Goal: Information Seeking & Learning: Learn about a topic

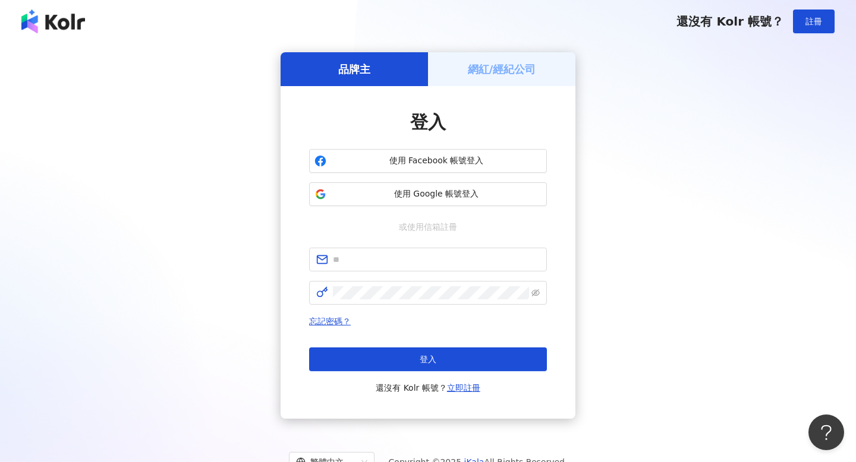
click at [480, 80] on div "網紅/經紀公司" at bounding box center [501, 69] width 147 height 34
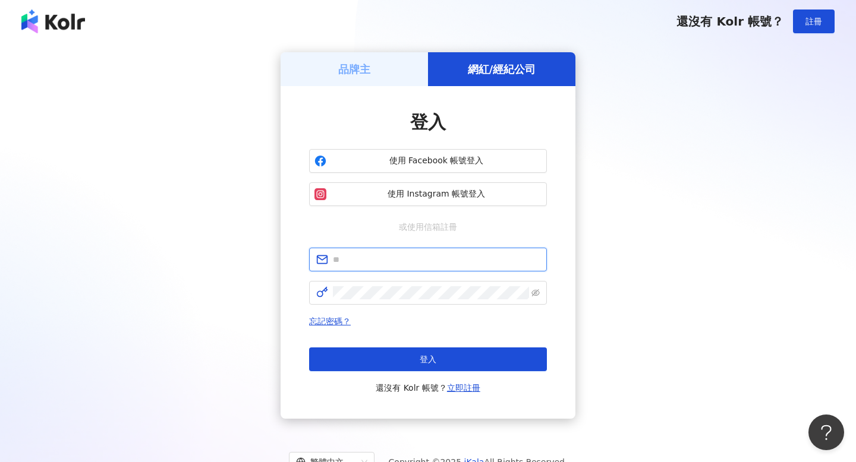
click at [399, 262] on input "text" at bounding box center [436, 259] width 207 height 13
type input "**********"
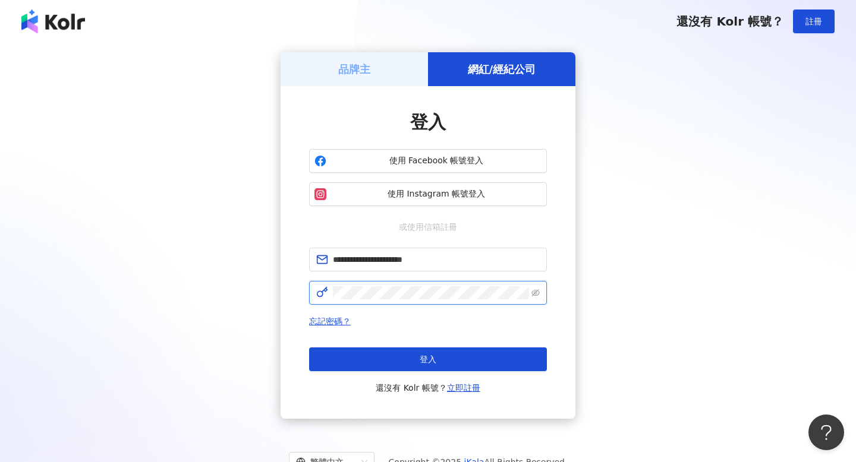
click button "登入" at bounding box center [428, 360] width 238 height 24
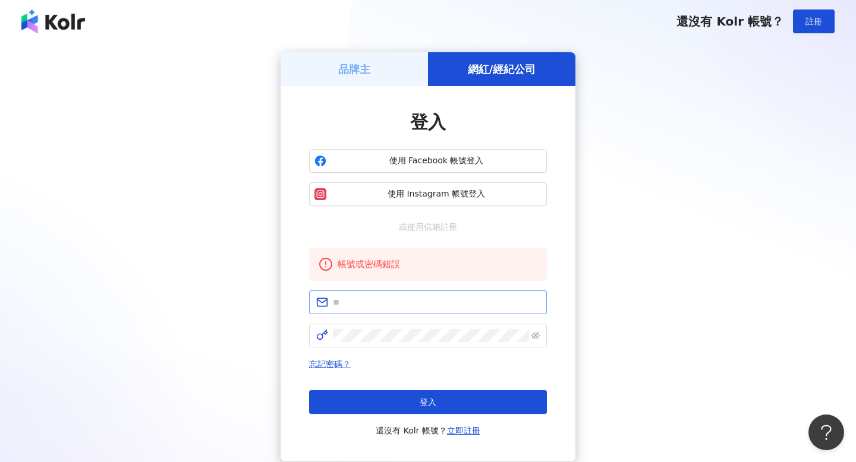
click at [406, 311] on span at bounding box center [428, 303] width 238 height 24
click at [390, 304] on input "text" at bounding box center [436, 302] width 207 height 13
type input "**********"
click button "登入" at bounding box center [428, 402] width 238 height 24
click at [374, 303] on input "text" at bounding box center [436, 302] width 207 height 13
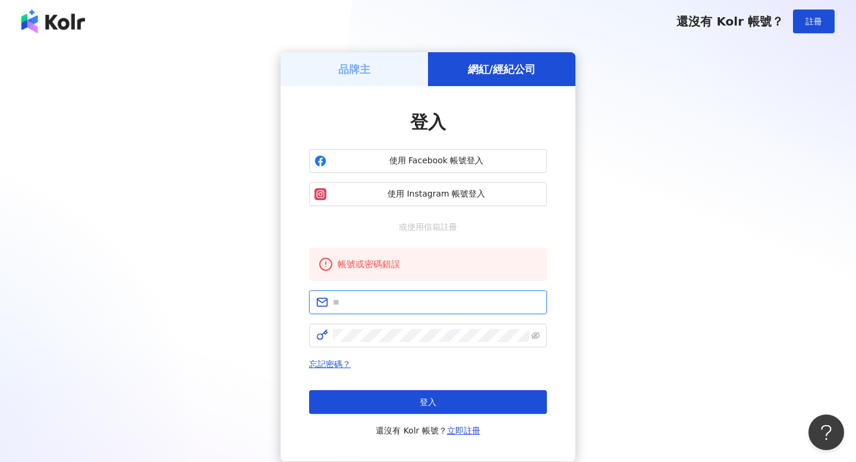
type input "**********"
click at [389, 395] on button "登入" at bounding box center [428, 402] width 238 height 24
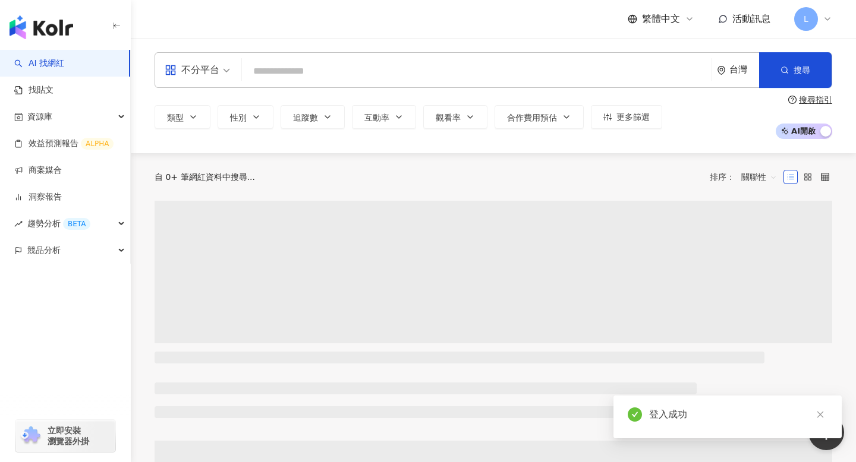
click at [324, 70] on input "search" at bounding box center [477, 71] width 460 height 23
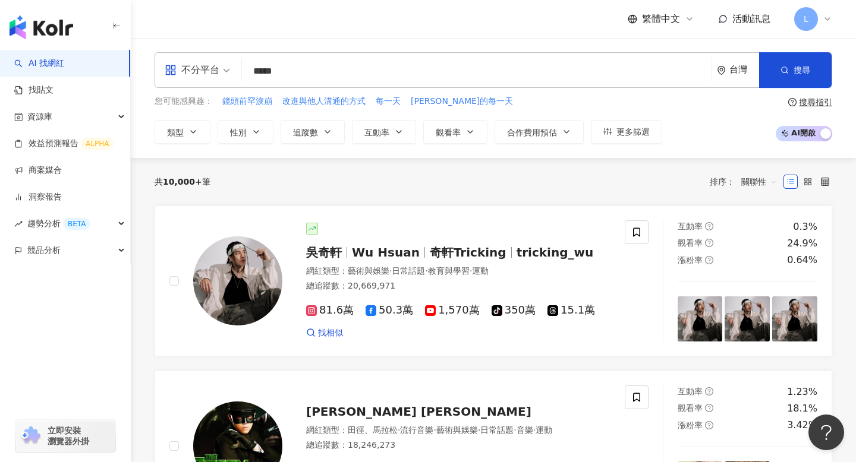
type input "*****"
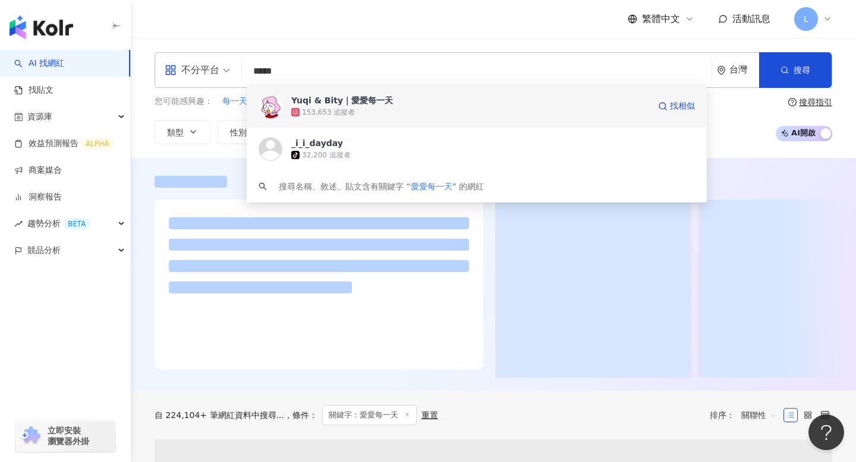
click at [349, 108] on div "153,653 追蹤者" at bounding box center [328, 113] width 53 height 10
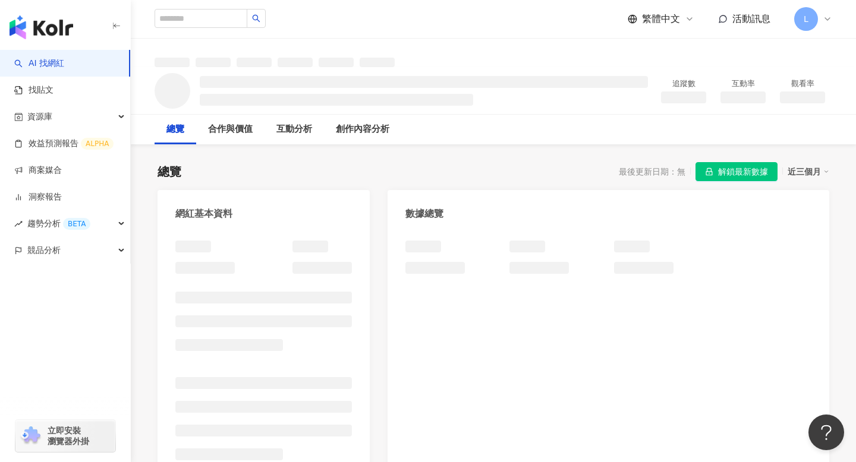
click at [724, 169] on span "解鎖最新數據" at bounding box center [743, 172] width 50 height 19
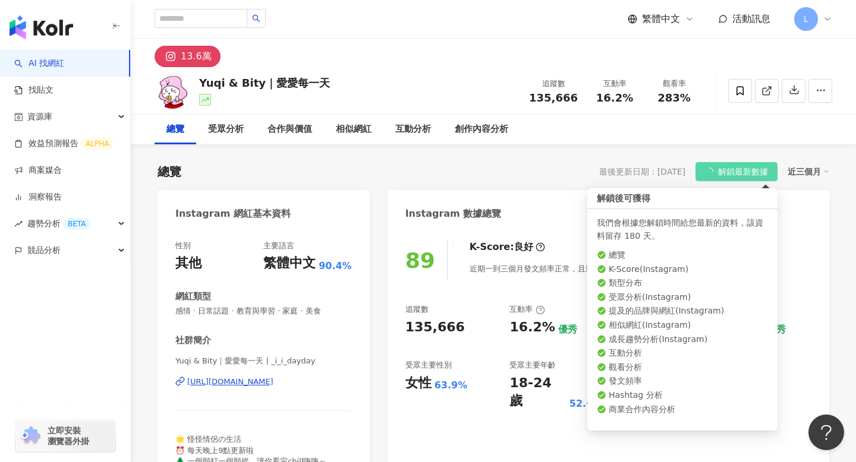
click at [727, 173] on span "解鎖最新數據" at bounding box center [743, 172] width 50 height 19
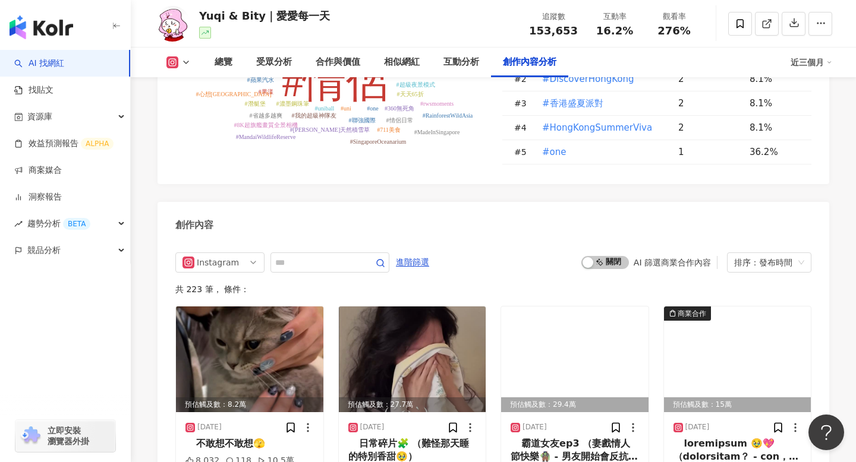
scroll to position [3561, 0]
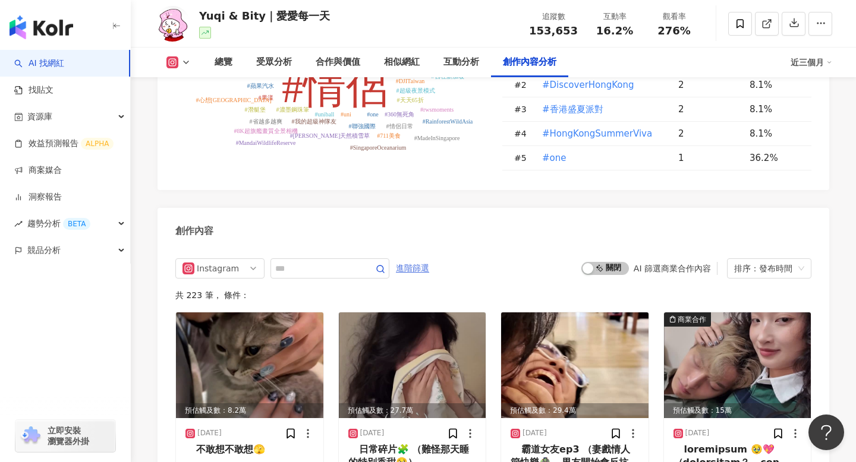
click at [420, 259] on span "進階篩選" at bounding box center [412, 268] width 33 height 19
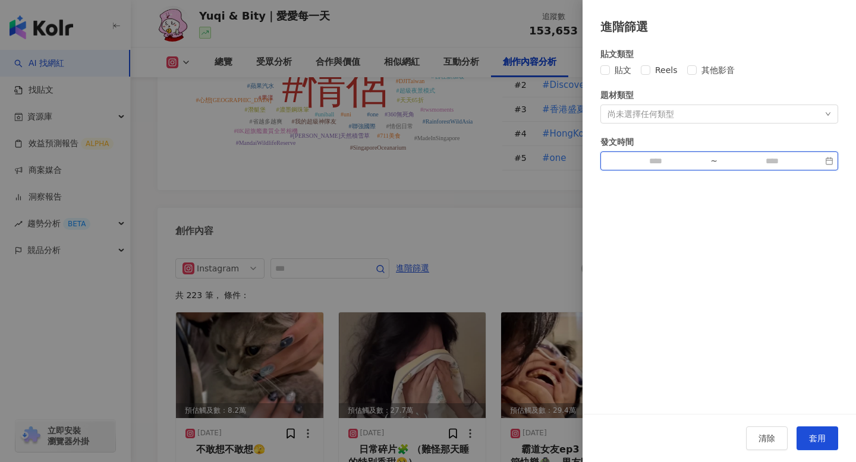
click at [677, 160] on input at bounding box center [655, 161] width 100 height 13
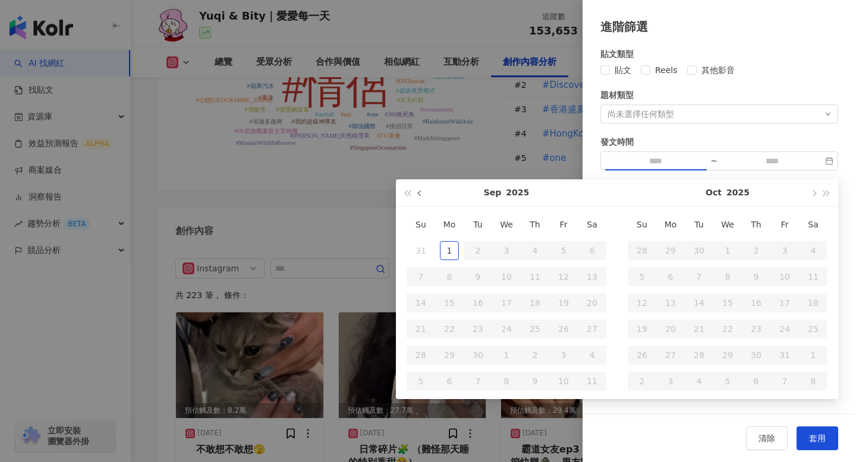
click at [420, 193] on span "button" at bounding box center [421, 193] width 6 height 6
type input "**********"
click at [561, 253] on div "1" at bounding box center [563, 250] width 19 height 19
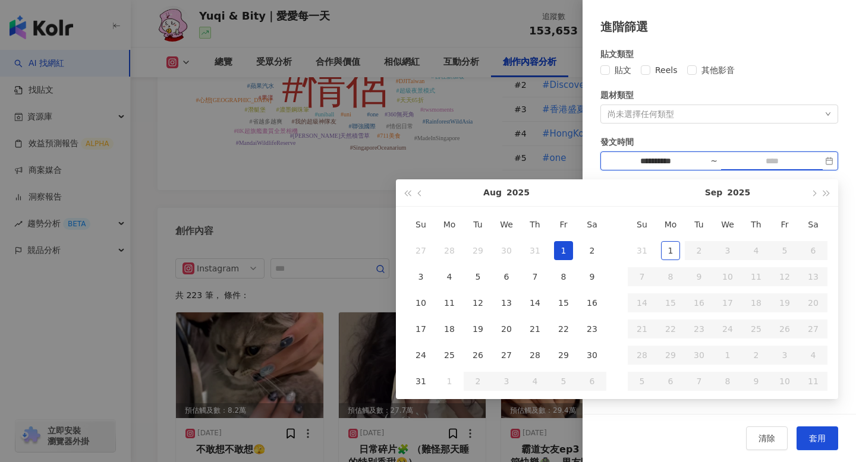
type input "**********"
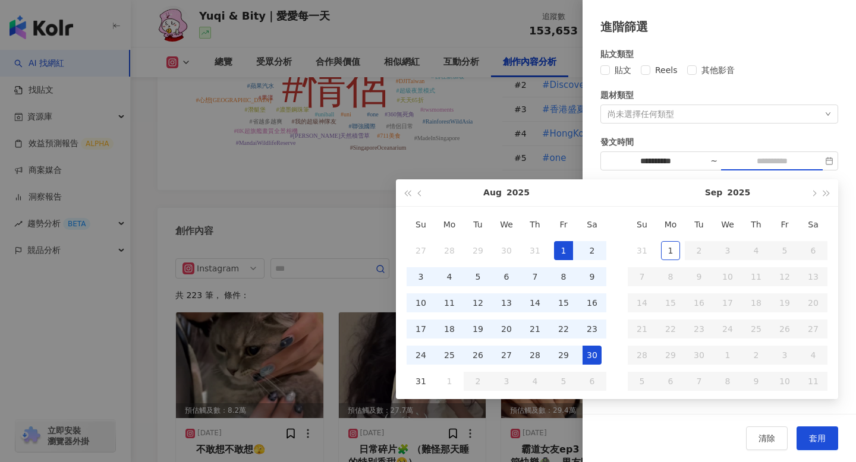
click at [590, 357] on div "30" at bounding box center [591, 355] width 19 height 19
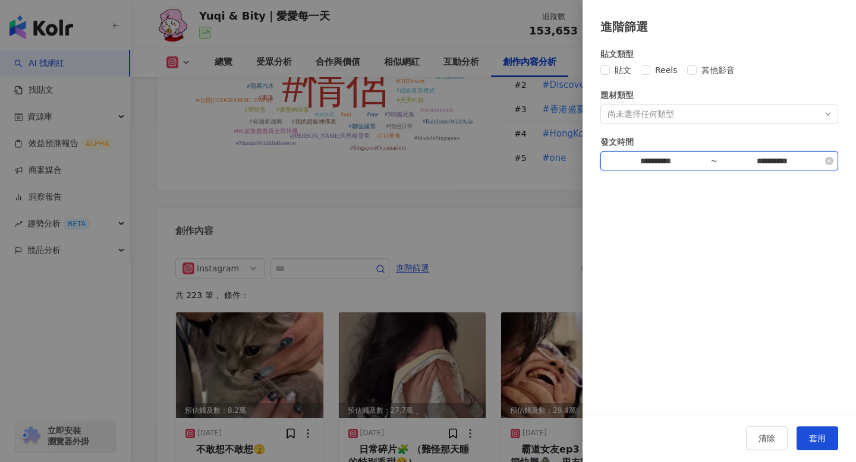
click at [790, 162] on input "**********" at bounding box center [772, 161] width 100 height 13
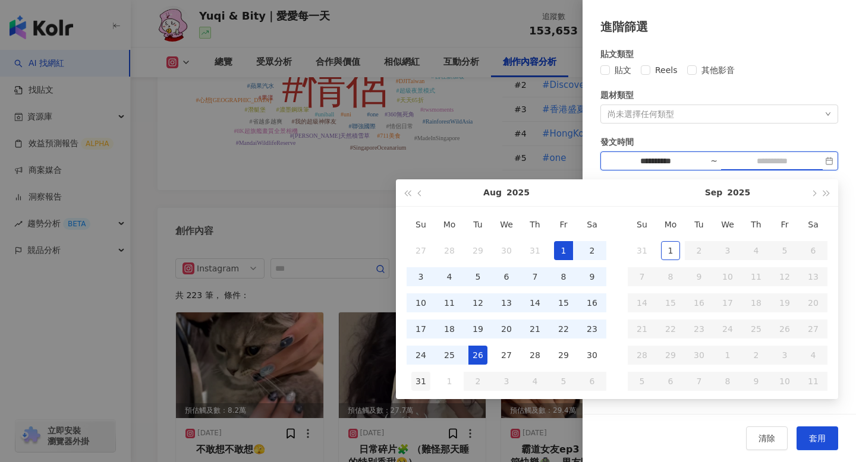
type input "**********"
click at [423, 382] on div "31" at bounding box center [420, 381] width 19 height 19
type input "**********"
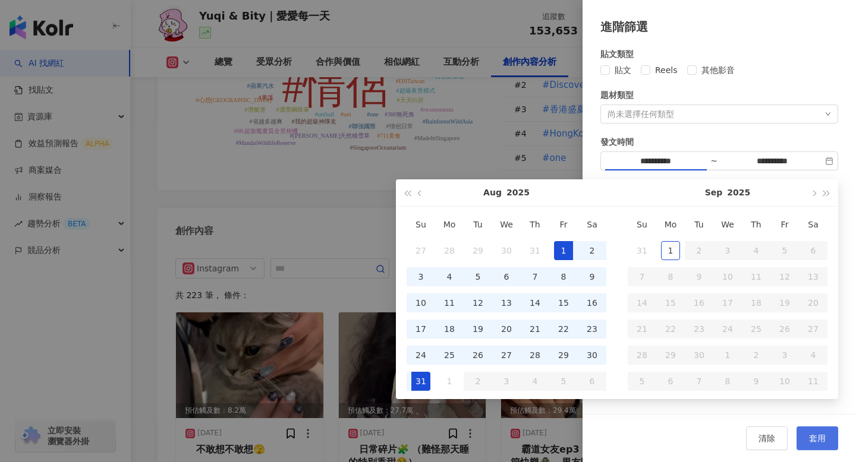
type input "**********"
click at [814, 437] on span "套用" at bounding box center [817, 439] width 17 height 10
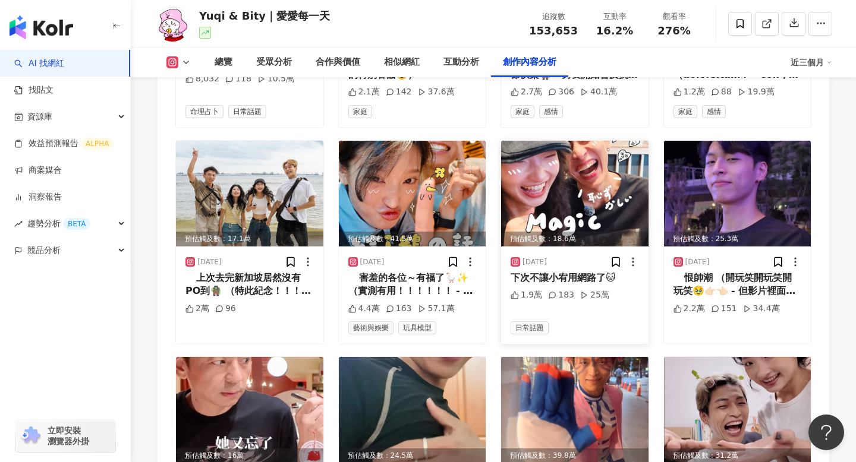
scroll to position [3943, 0]
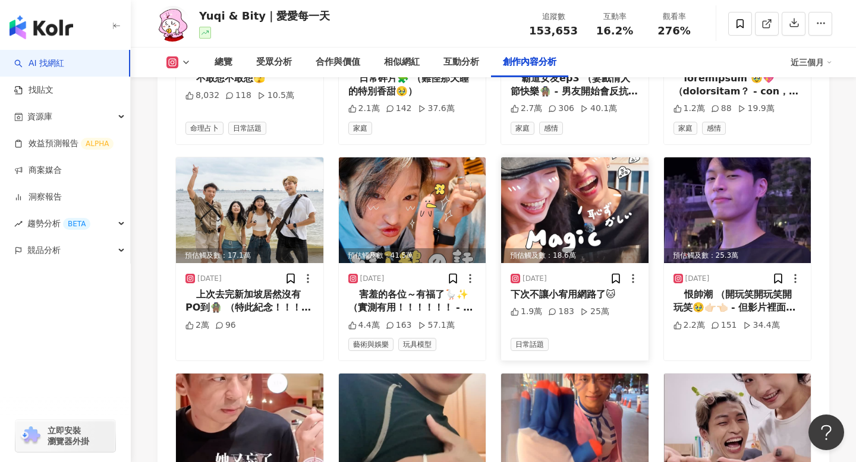
click at [584, 165] on img at bounding box center [574, 210] width 147 height 106
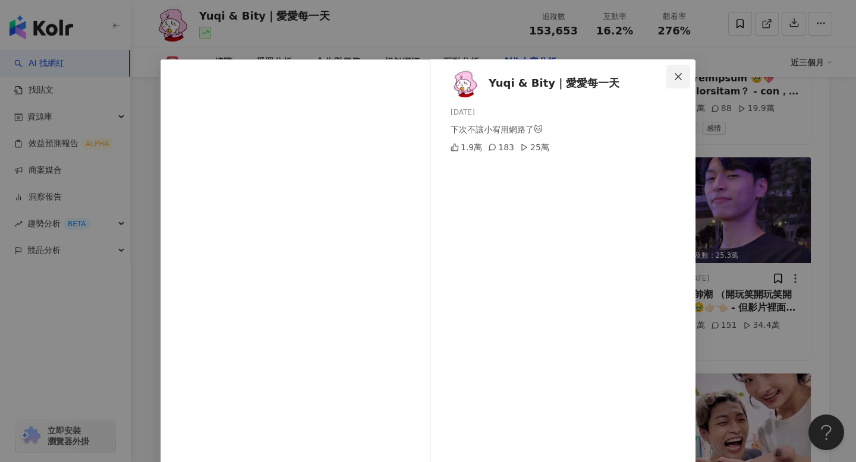
click at [675, 79] on icon "close" at bounding box center [678, 76] width 7 height 7
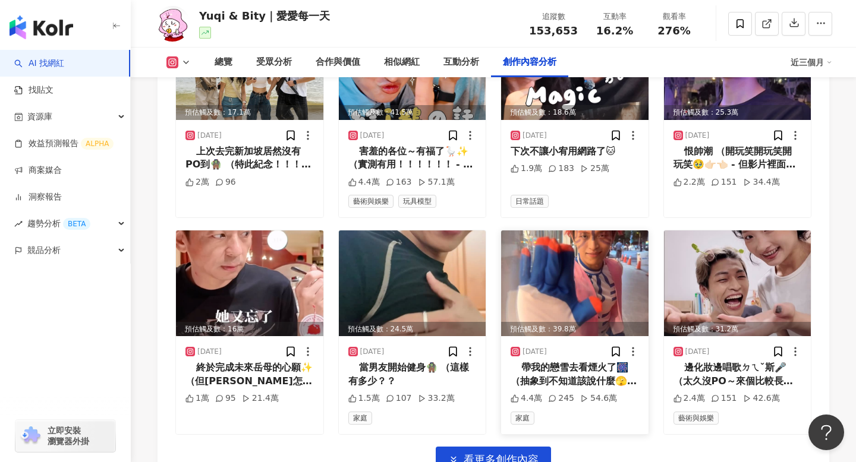
scroll to position [4082, 0]
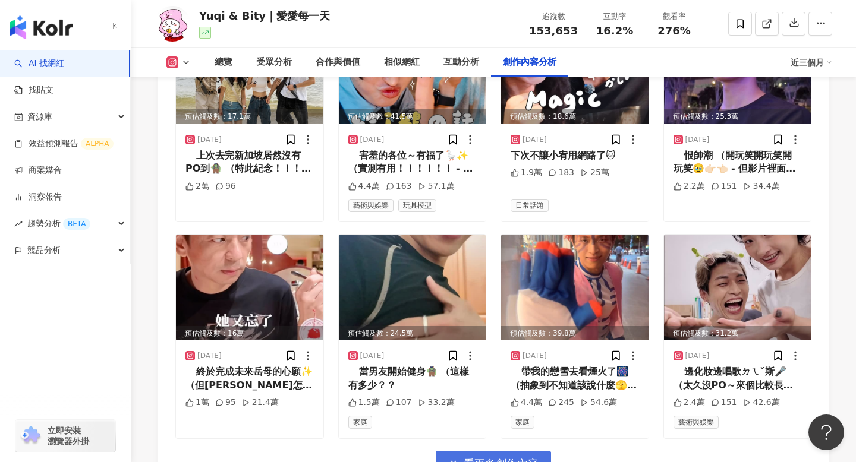
click at [503, 458] on span "看更多創作內容" at bounding box center [501, 464] width 75 height 13
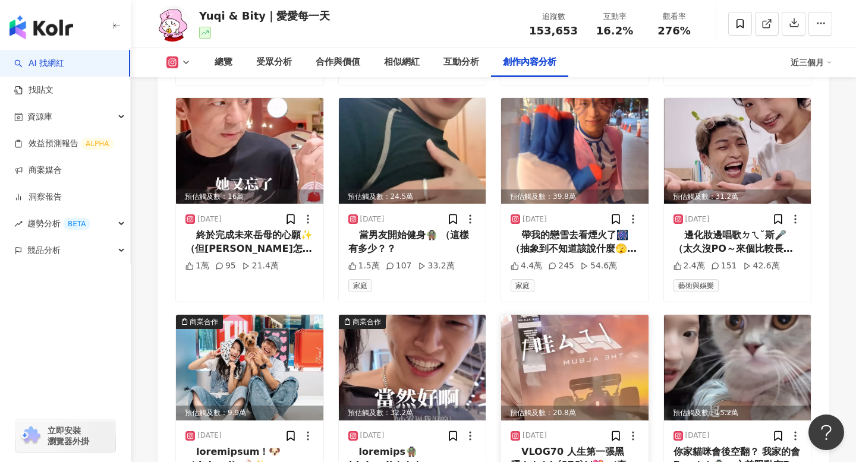
scroll to position [4220, 0]
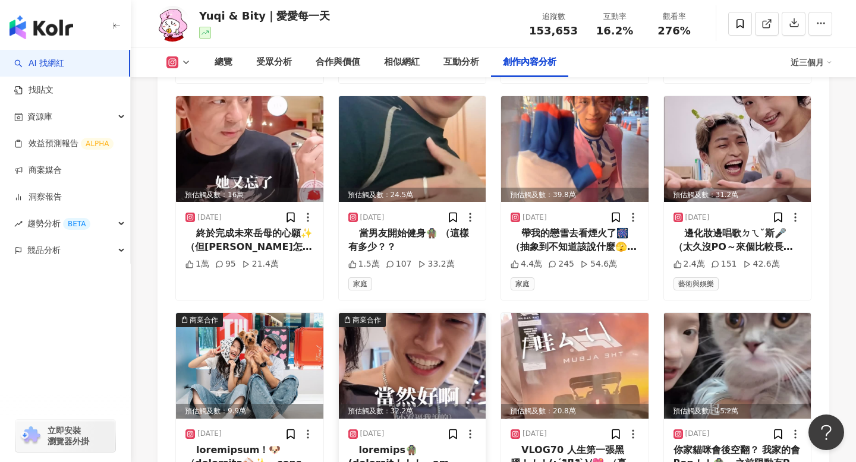
click at [416, 313] on img at bounding box center [412, 366] width 147 height 106
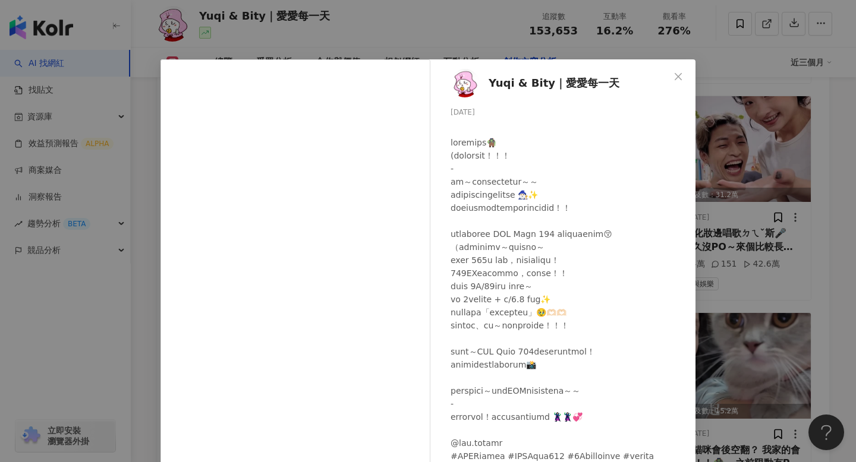
drag, startPoint x: 675, startPoint y: 76, endPoint x: 598, endPoint y: 140, distance: 100.0
click at [675, 76] on icon "close" at bounding box center [678, 77] width 10 height 10
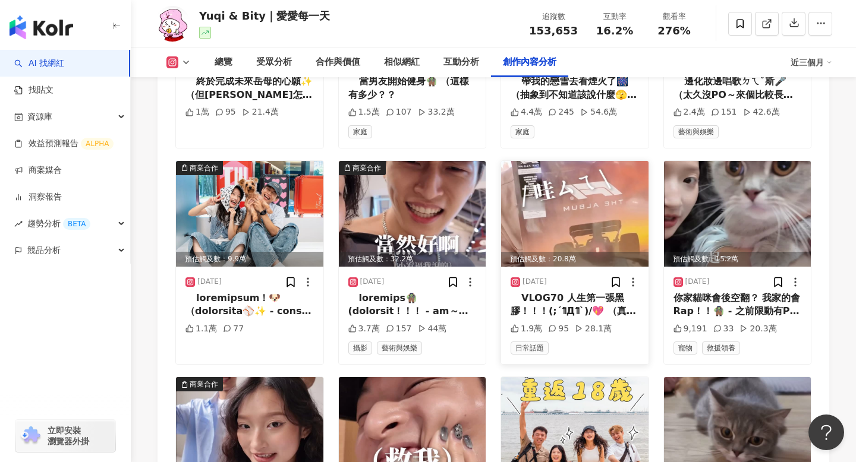
scroll to position [4485, 0]
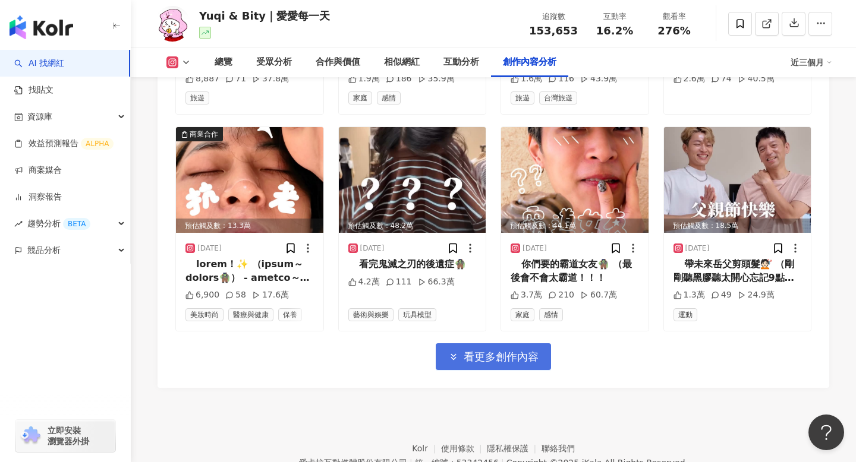
click at [493, 344] on button "看更多創作內容" at bounding box center [493, 357] width 115 height 27
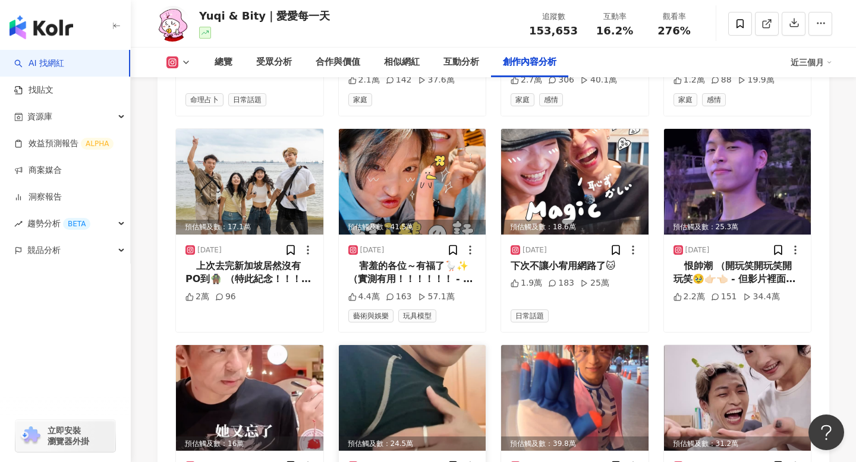
scroll to position [3936, 0]
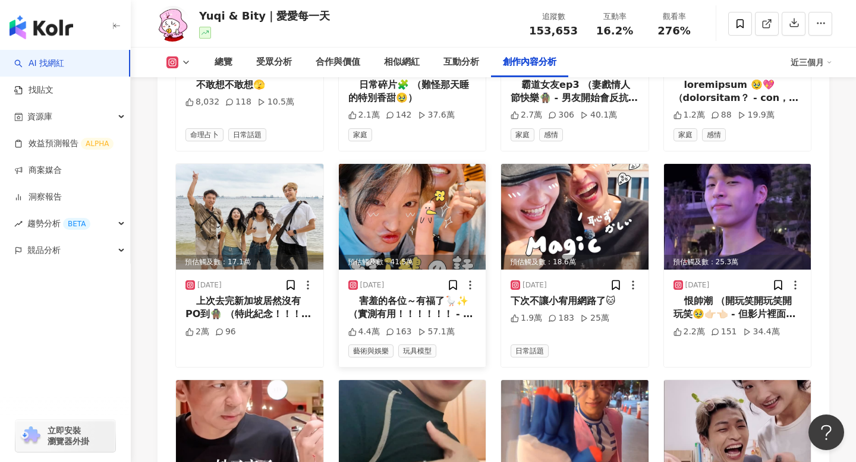
click at [408, 164] on img at bounding box center [412, 217] width 147 height 106
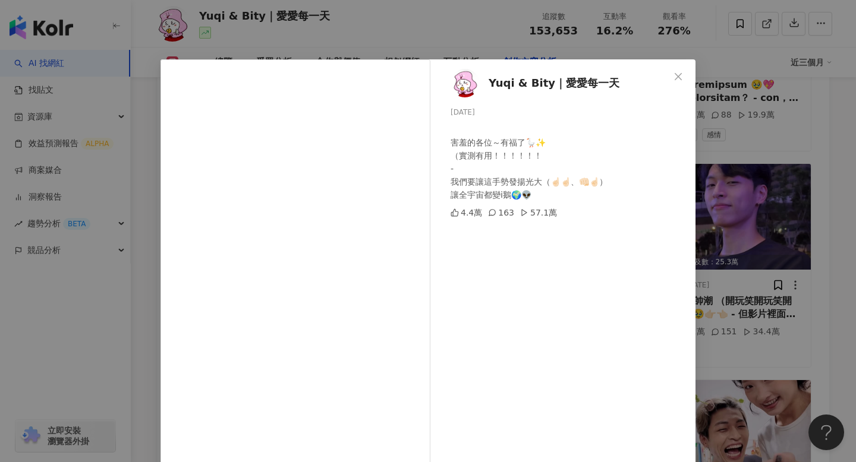
click at [735, 62] on div "Yuqi & Bity｜愛愛每一天 2025/8/26 ⠀ 害羞的各位～有福了🪿✨ （實測有用！！！！！！ - 我們要讓這手勢發揚光大（☝🏻☝🏻、👊🏻☝🏻） …" at bounding box center [428, 231] width 856 height 462
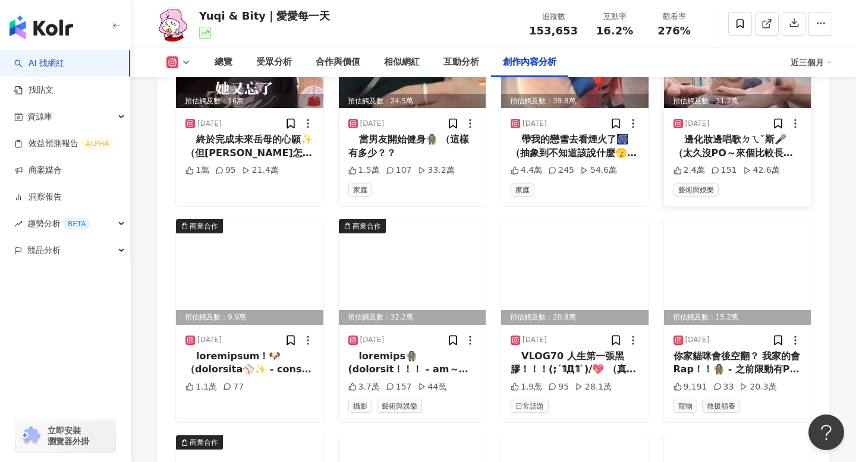
scroll to position [4315, 0]
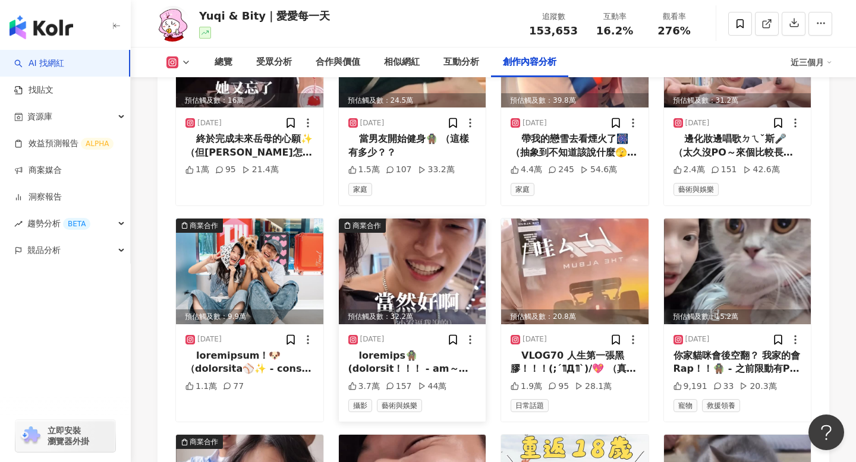
click at [449, 219] on img at bounding box center [412, 272] width 147 height 106
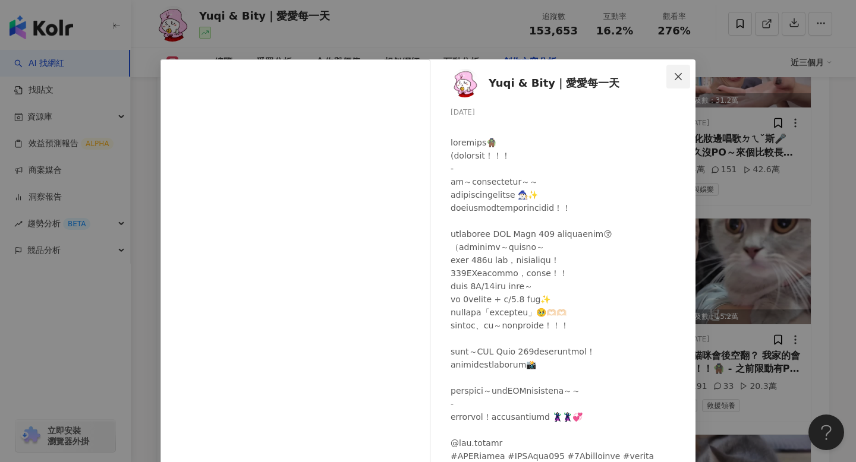
click at [679, 73] on icon "close" at bounding box center [678, 77] width 10 height 10
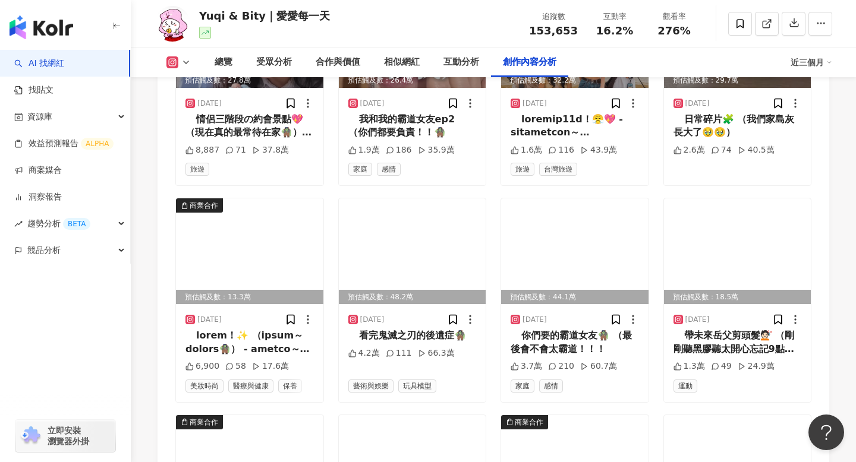
scroll to position [4763, 0]
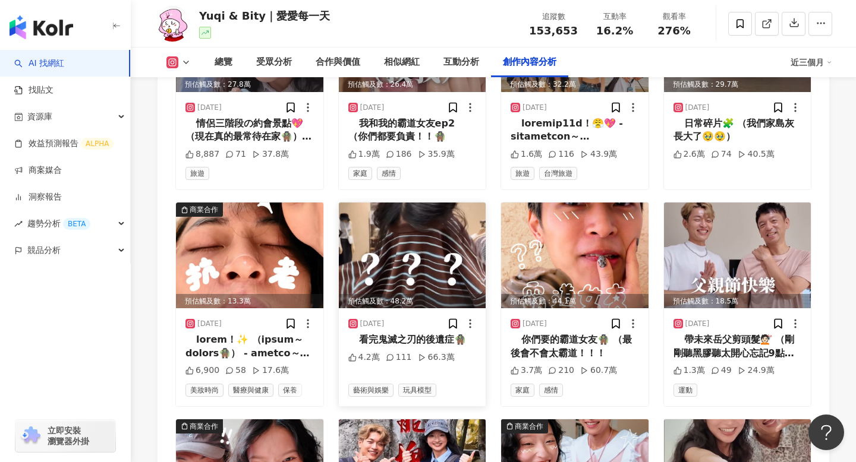
click at [434, 203] on img at bounding box center [412, 256] width 147 height 106
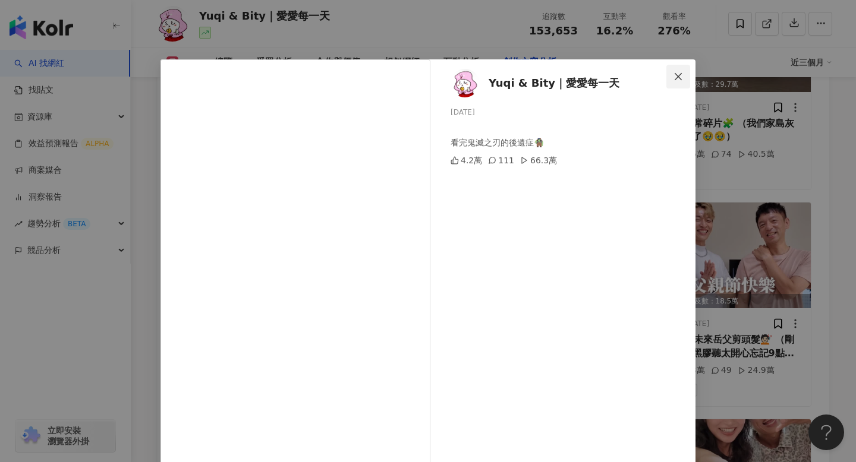
click at [688, 74] on span "Close" at bounding box center [678, 77] width 24 height 10
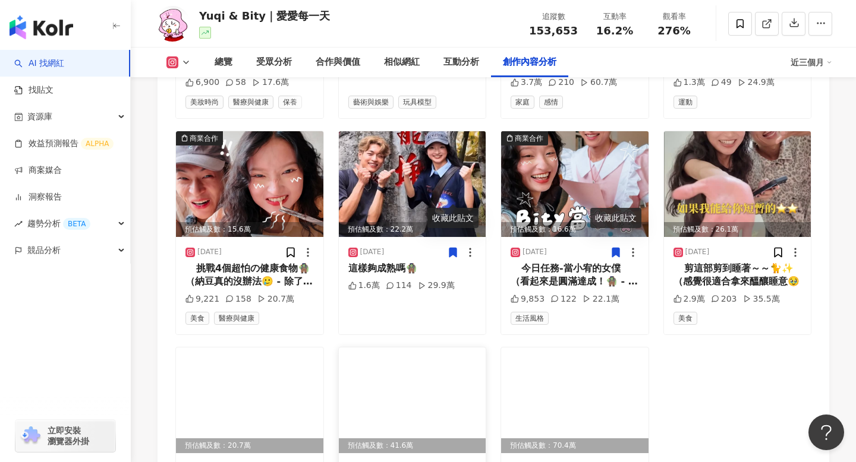
scroll to position [5018, 0]
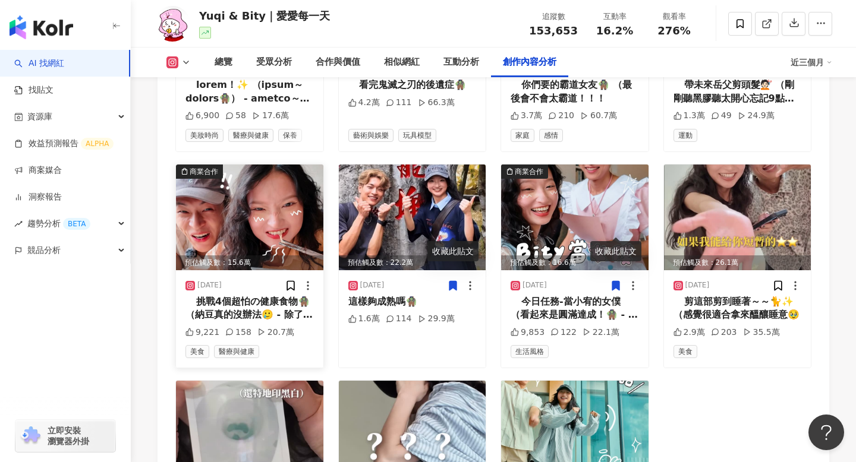
click at [262, 165] on img at bounding box center [249, 218] width 147 height 106
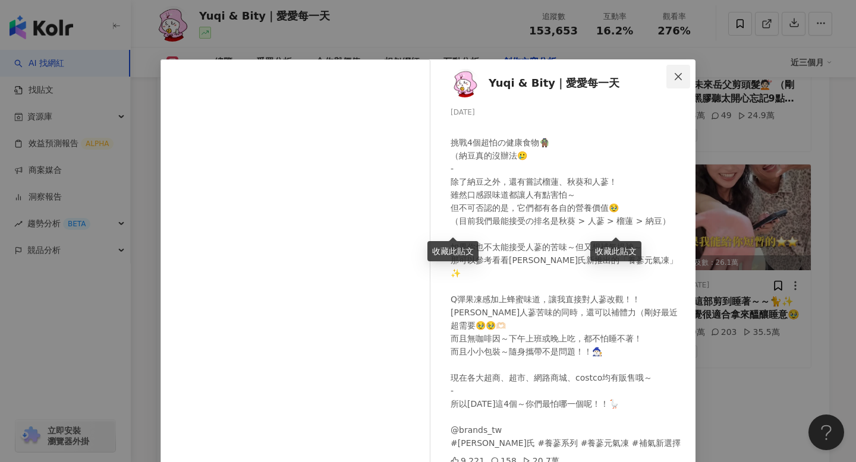
click at [680, 78] on icon "close" at bounding box center [678, 76] width 7 height 7
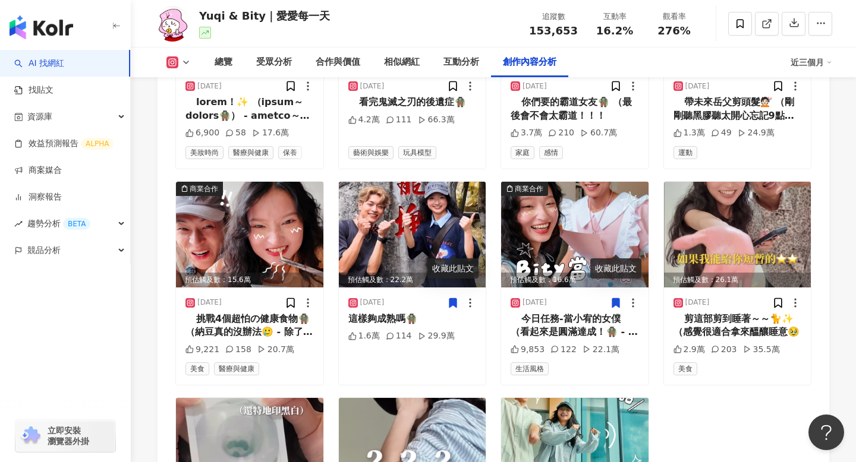
scroll to position [4997, 0]
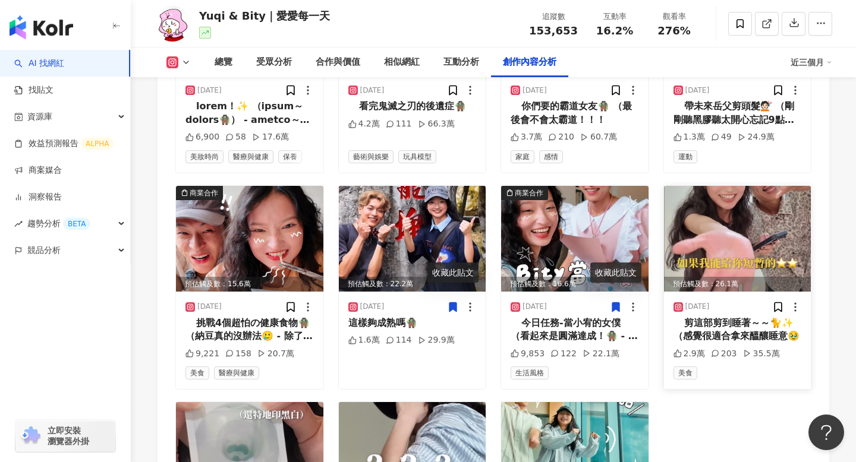
click at [723, 186] on img at bounding box center [737, 239] width 147 height 106
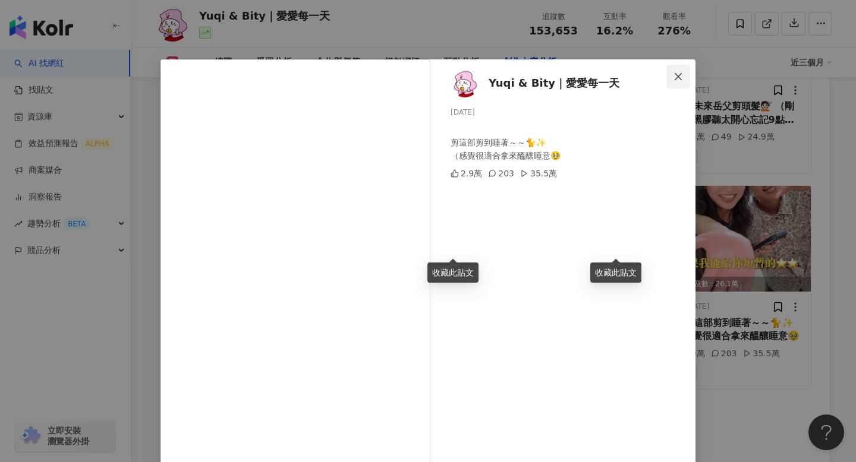
click at [675, 74] on icon "close" at bounding box center [678, 77] width 10 height 10
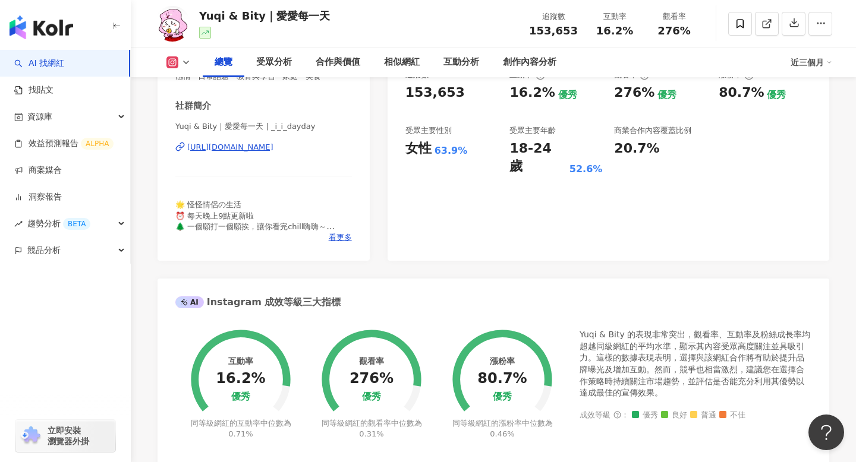
scroll to position [0, 0]
